Goal: Task Accomplishment & Management: Manage account settings

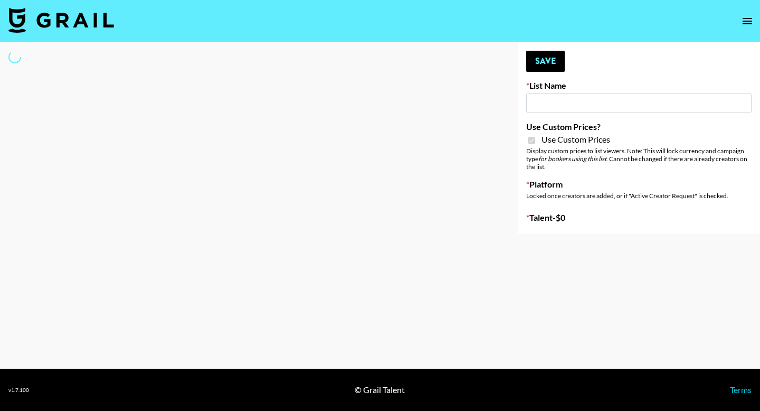
type input "FigMe and MegaMe filters - Airbrush"
checkbox input "true"
select select "Brand"
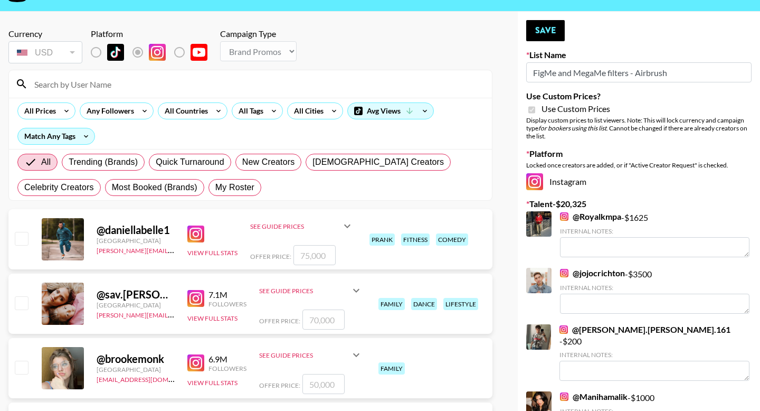
scroll to position [29, 0]
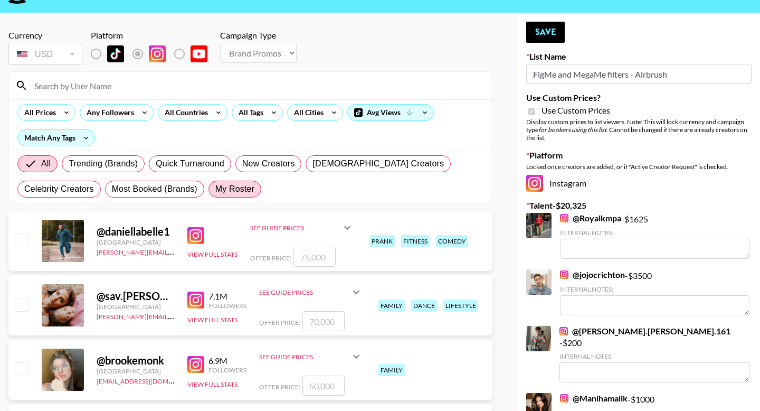
click at [241, 188] on span "My Roster" at bounding box center [234, 189] width 39 height 13
click at [215, 189] on input "My Roster" at bounding box center [215, 189] width 0 height 0
radio input "true"
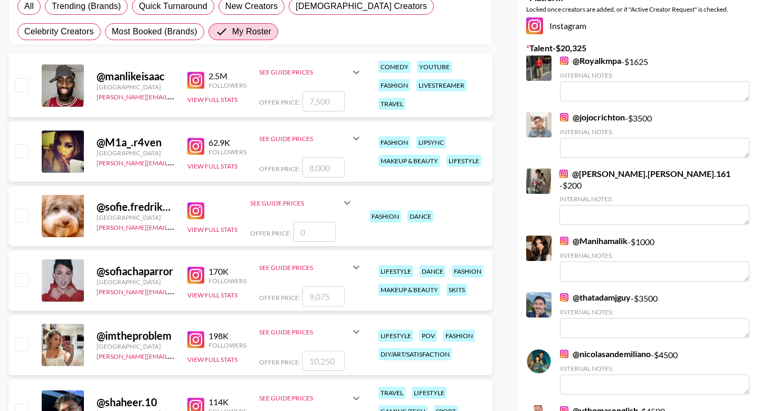
scroll to position [190, 0]
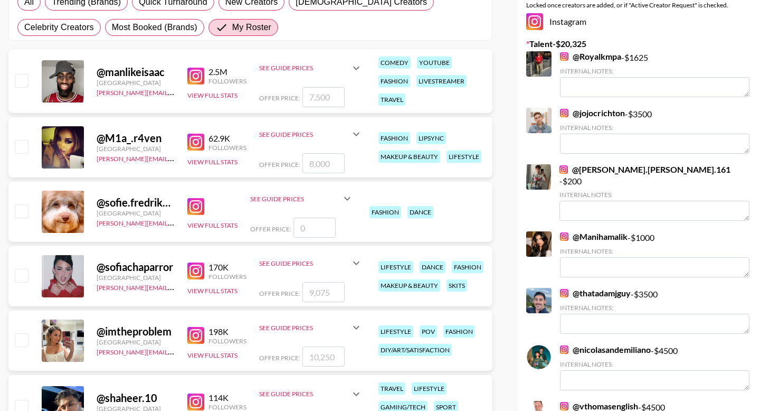
click at [20, 276] on input "checkbox" at bounding box center [21, 275] width 13 height 13
checkbox input "true"
type input "9075"
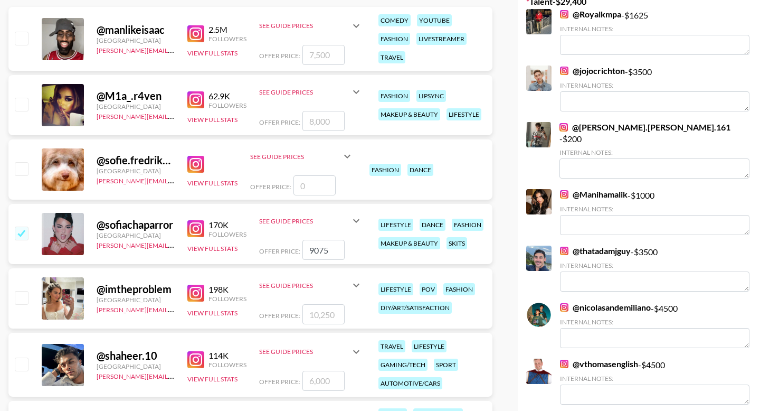
scroll to position [233, 0]
click at [20, 295] on input "checkbox" at bounding box center [21, 296] width 13 height 13
checkbox input "true"
type input "10250"
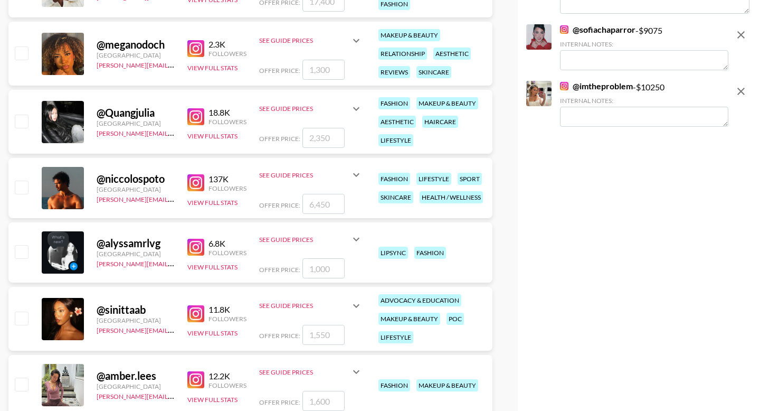
scroll to position [681, 0]
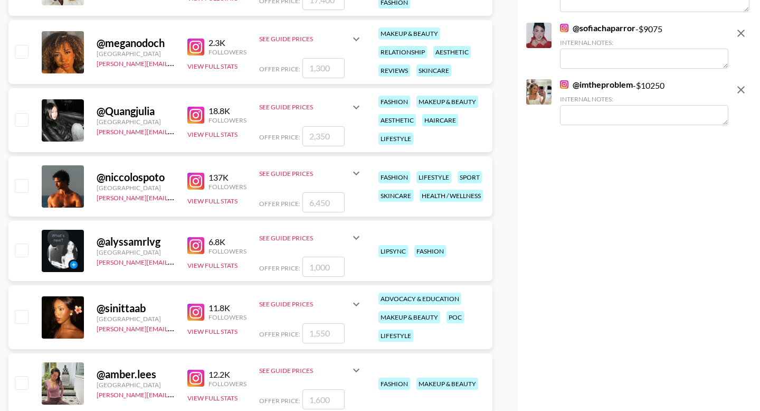
click at [25, 119] on input "checkbox" at bounding box center [21, 119] width 13 height 13
checkbox input "true"
type input "2350"
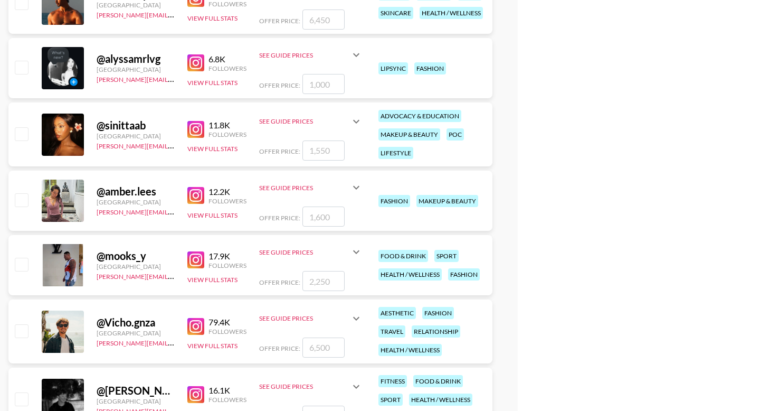
scroll to position [862, 0]
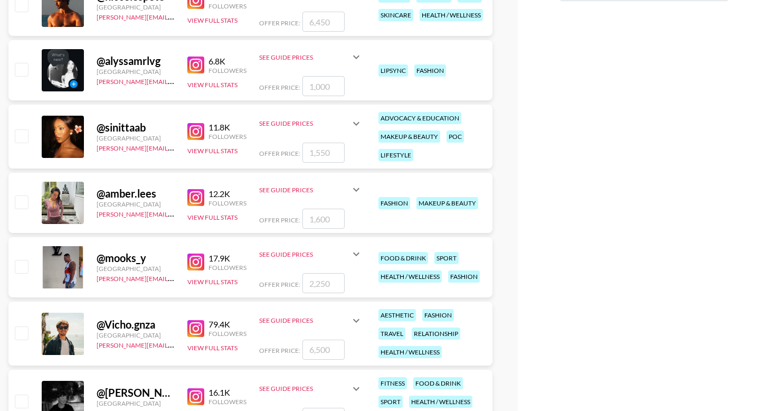
click at [17, 204] on input "checkbox" at bounding box center [21, 201] width 13 height 13
checkbox input "true"
type input "1600"
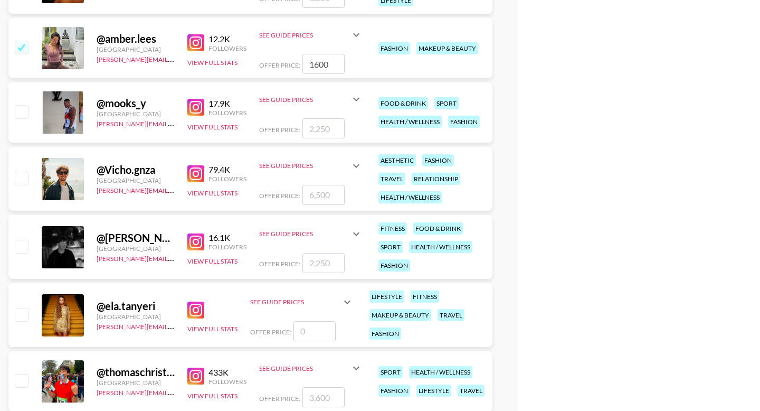
scroll to position [1058, 0]
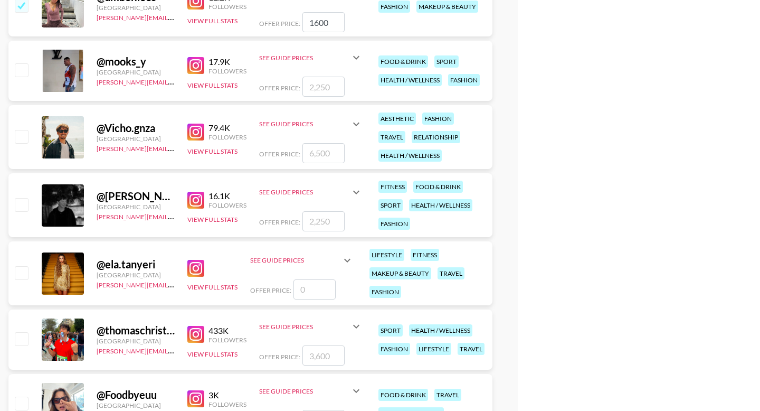
click at [22, 137] on input "checkbox" at bounding box center [21, 136] width 13 height 13
checkbox input "true"
type input "6500"
click at [22, 137] on input "checkbox" at bounding box center [21, 136] width 13 height 13
checkbox input "false"
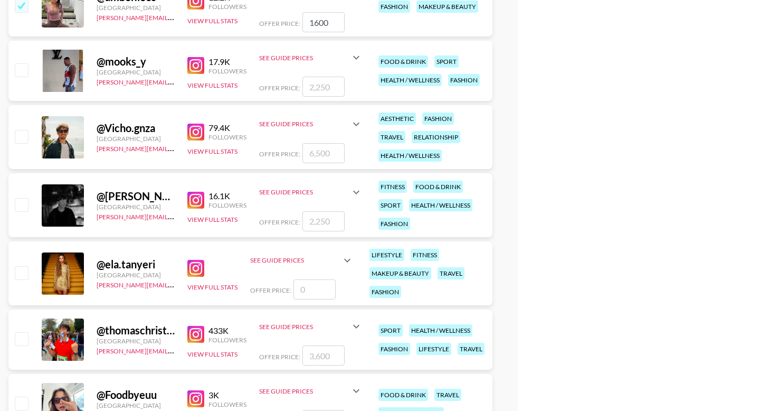
click at [25, 6] on input "checkbox" at bounding box center [21, 5] width 13 height 13
checkbox input "false"
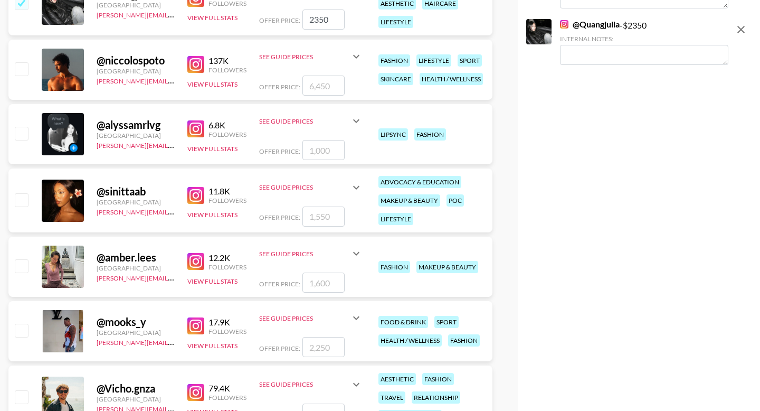
scroll to position [645, 0]
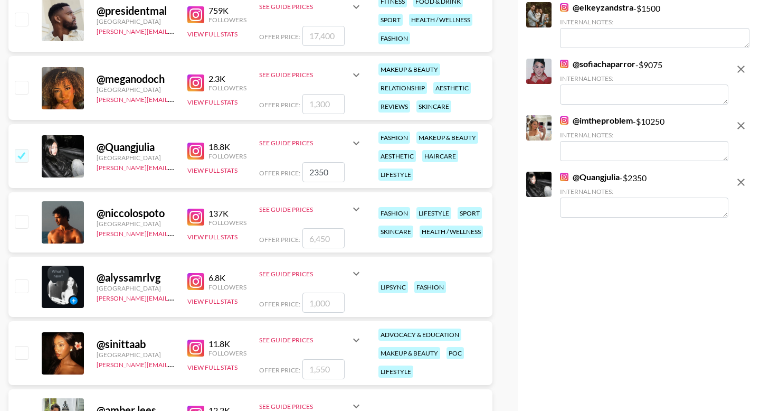
drag, startPoint x: 332, startPoint y: 171, endPoint x: 301, endPoint y: 171, distance: 30.6
click at [302, 171] on input "2350" at bounding box center [323, 172] width 42 height 20
type input "1450"
click at [598, 197] on textarea at bounding box center [644, 207] width 168 height 20
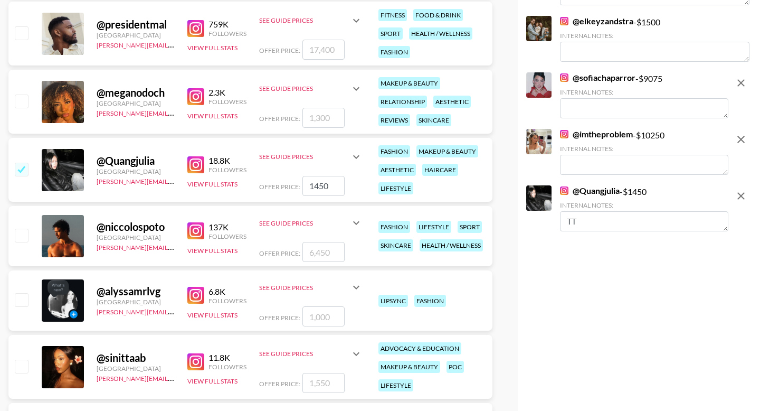
scroll to position [634, 0]
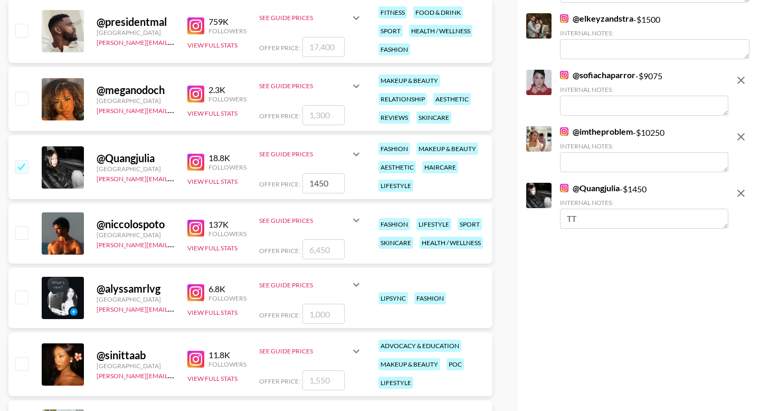
type textarea "TT"
click at [574, 97] on textarea at bounding box center [644, 106] width 168 height 20
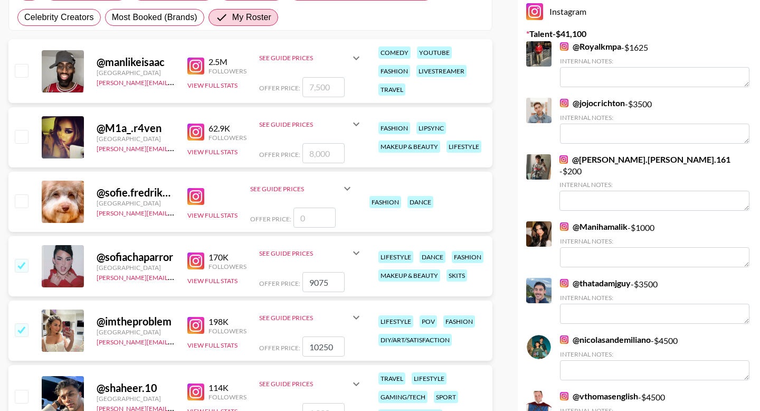
scroll to position [0, 0]
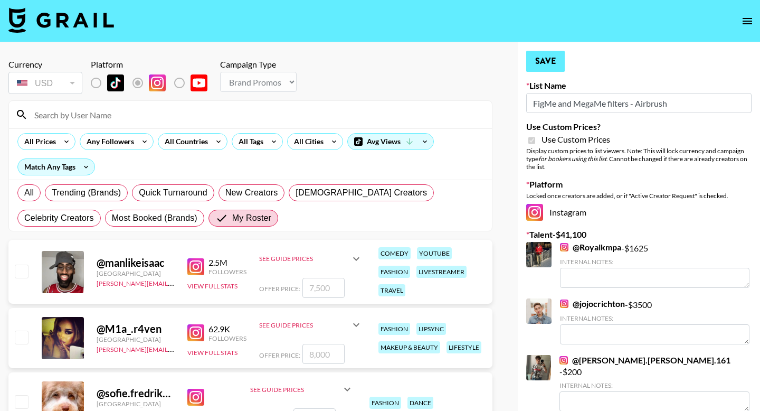
type textarea "TT - $6,000"
click at [551, 62] on button "Save" at bounding box center [545, 61] width 39 height 21
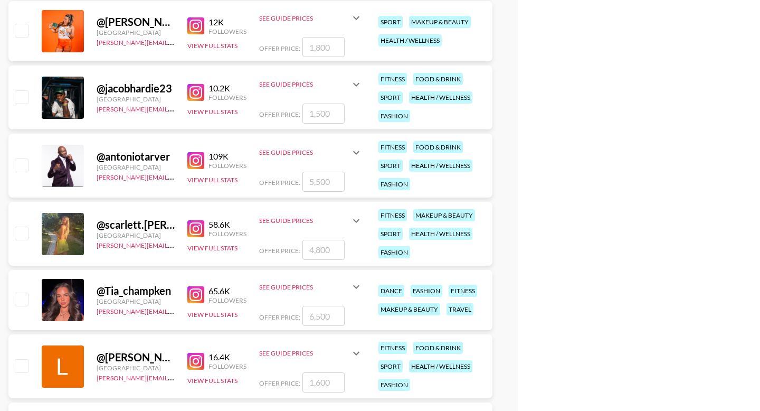
scroll to position [2525, 0]
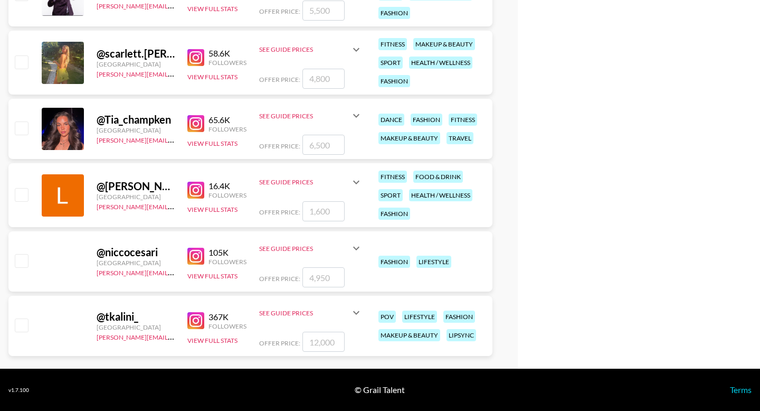
click at [20, 128] on input "checkbox" at bounding box center [21, 127] width 13 height 13
checkbox input "true"
type input "6500"
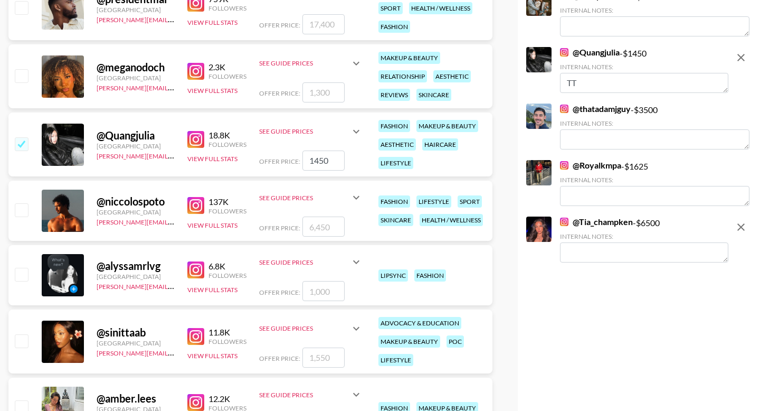
scroll to position [654, 0]
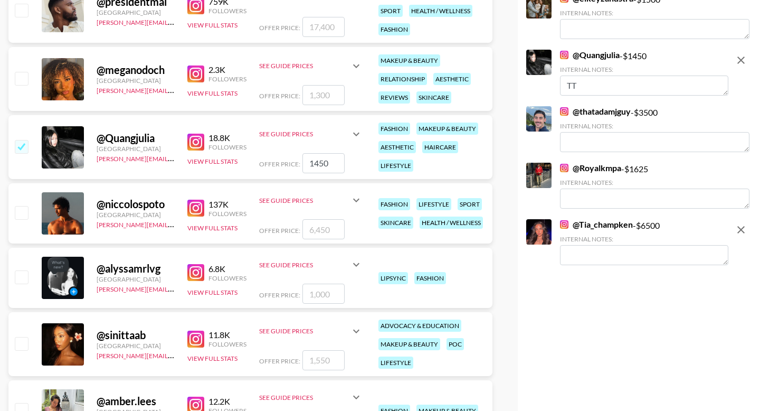
click at [595, 252] on textarea at bounding box center [644, 255] width 168 height 20
type textarea "C"
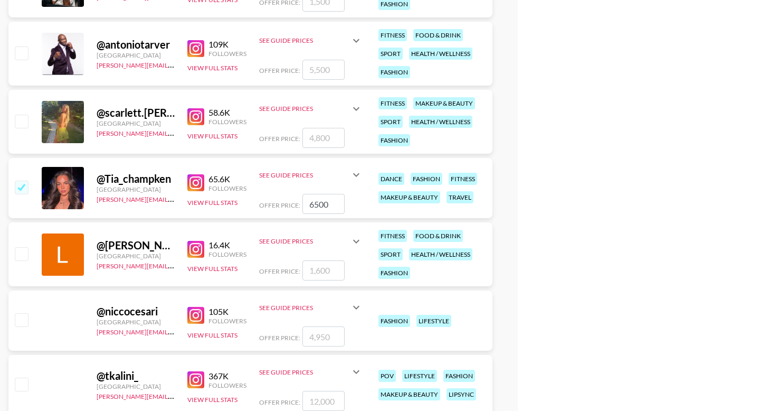
scroll to position [2525, 0]
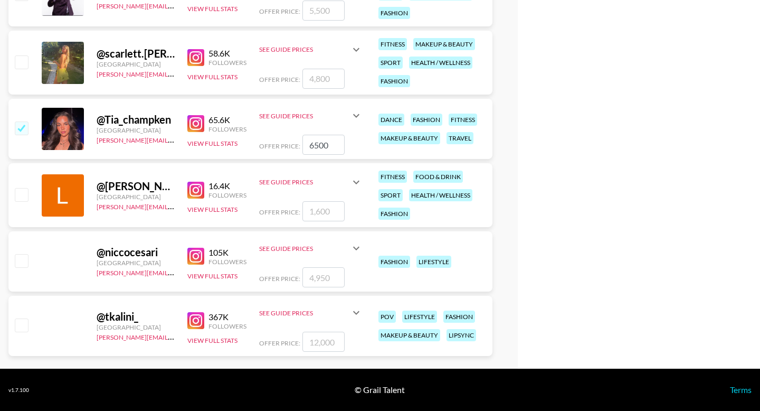
type textarea "Often posts w her"
click at [327, 146] on input "6500" at bounding box center [323, 145] width 42 height 20
drag, startPoint x: 327, startPoint y: 146, endPoint x: 295, endPoint y: 146, distance: 32.2
click at [295, 146] on div "Offer Price: 6500" at bounding box center [310, 145] width 103 height 20
type input "5000"
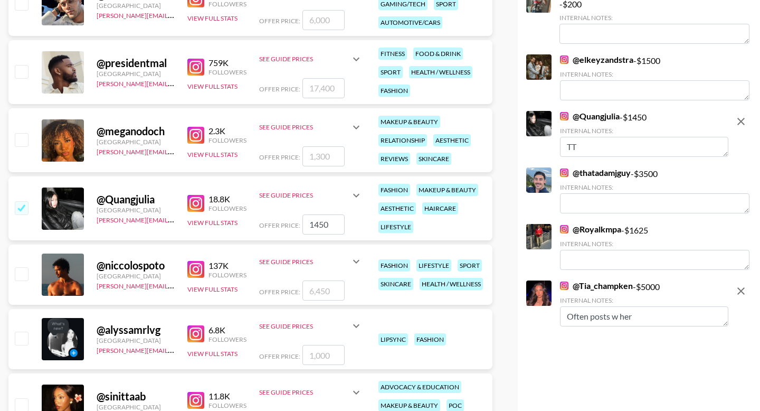
scroll to position [609, 0]
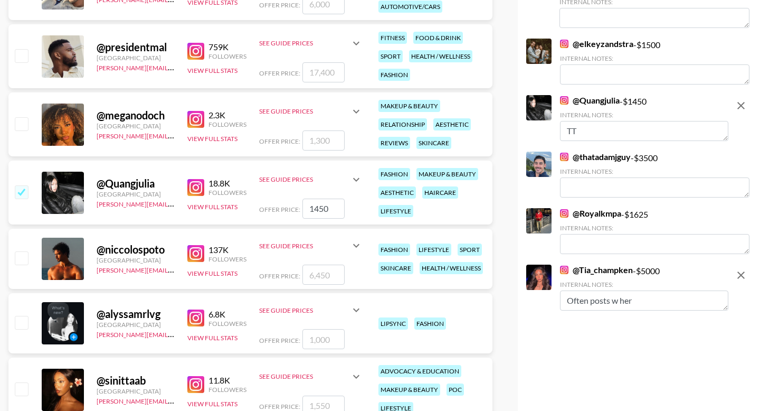
click at [640, 293] on textarea "Often posts w her" at bounding box center [644, 300] width 168 height 20
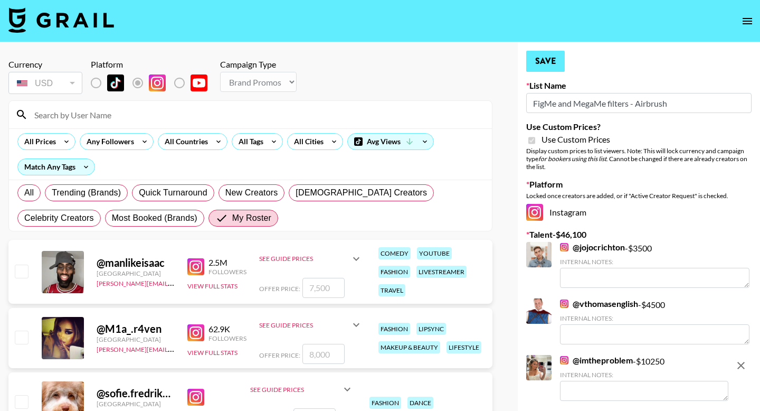
type textarea "Often posts w her bf"
click at [540, 59] on button "Save" at bounding box center [545, 61] width 39 height 21
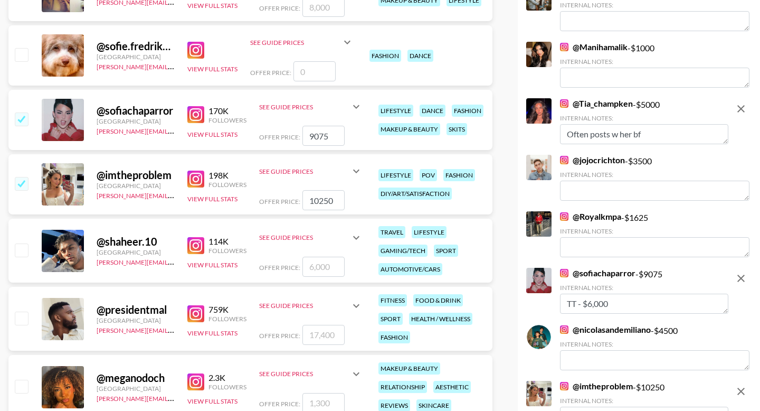
scroll to position [343, 0]
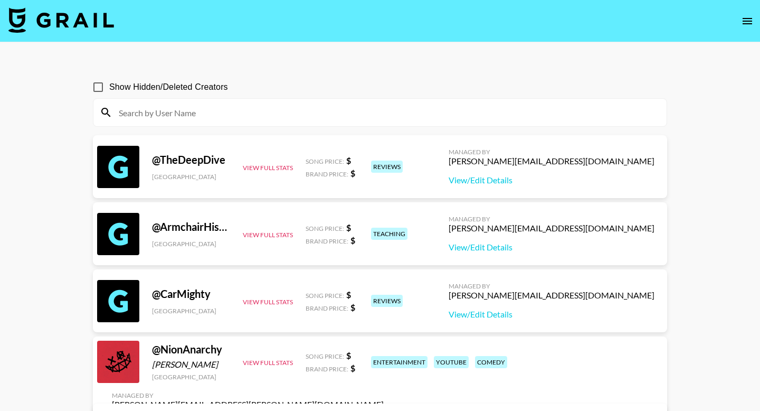
click at [263, 102] on div at bounding box center [379, 112] width 573 height 27
click at [254, 113] on input at bounding box center [386, 112] width 548 height 17
type input "[GEOGRAPHIC_DATA]"
